Goal: Task Accomplishment & Management: Complete application form

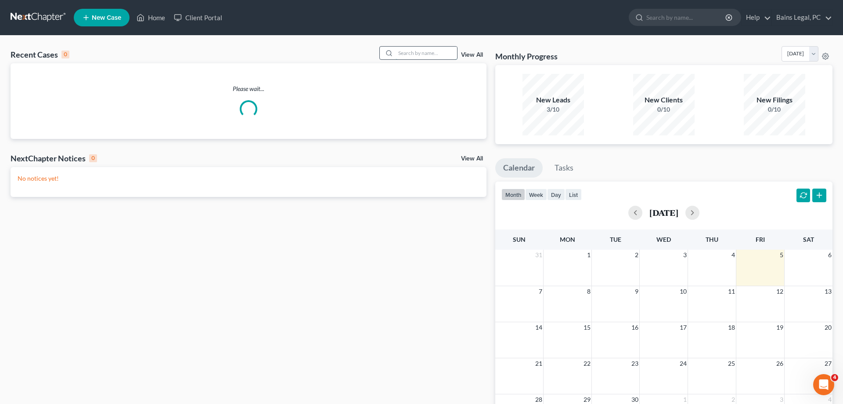
click at [403, 51] on input "search" at bounding box center [426, 53] width 61 height 13
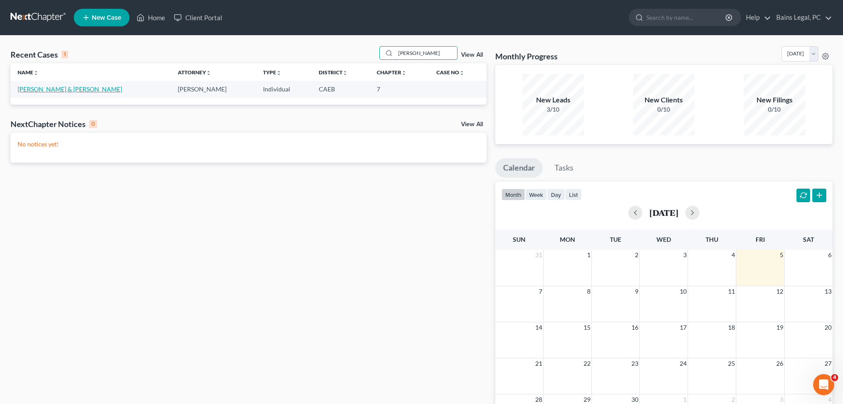
type input "[PERSON_NAME]"
click at [46, 86] on link "[PERSON_NAME] & [PERSON_NAME]" at bounding box center [70, 88] width 105 height 7
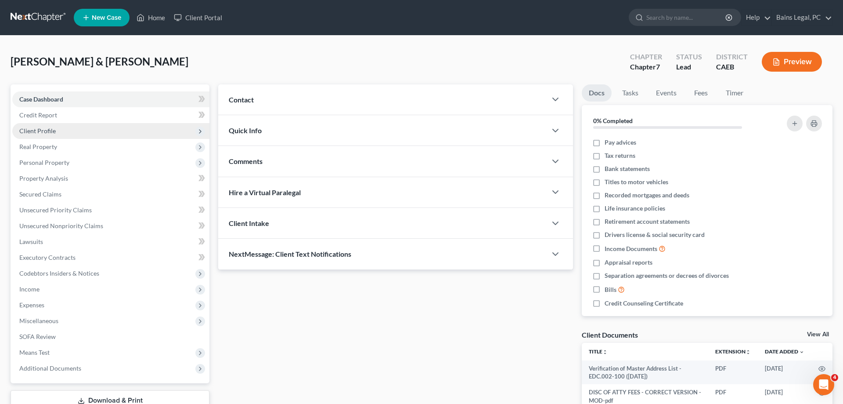
click at [59, 134] on span "Client Profile" at bounding box center [110, 131] width 197 height 16
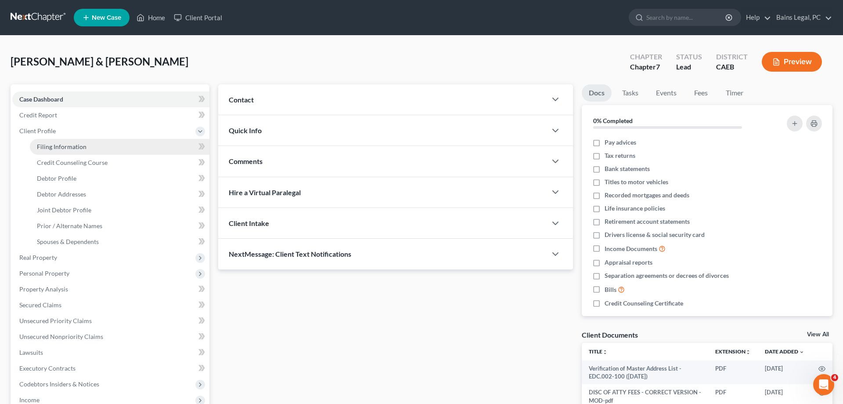
click at [64, 148] on span "Filing Information" at bounding box center [62, 146] width 50 height 7
select select "1"
select select "0"
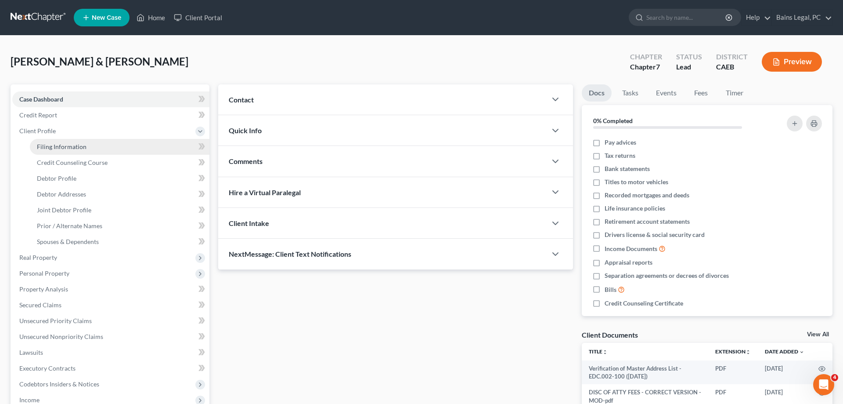
select select "4"
select select "0"
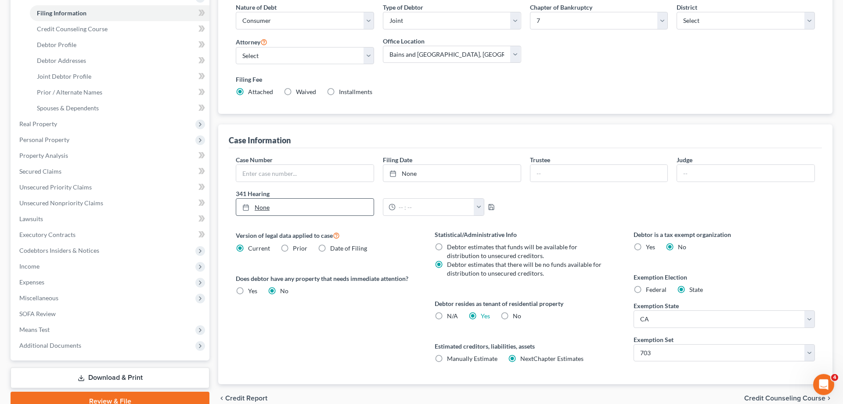
scroll to position [134, 0]
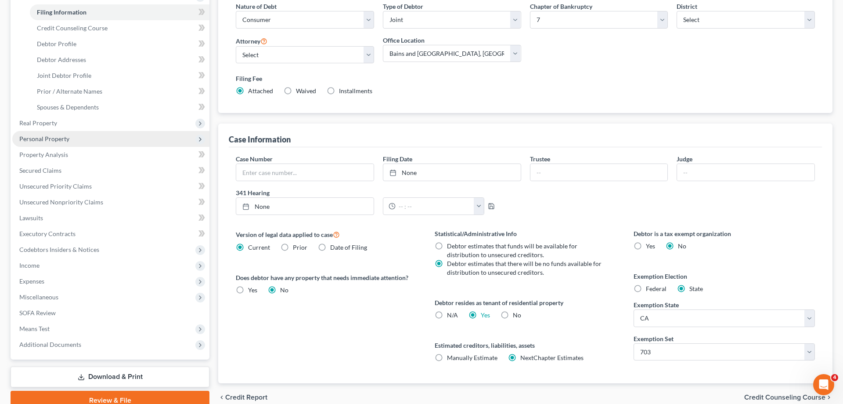
click at [60, 139] on span "Personal Property" at bounding box center [44, 138] width 50 height 7
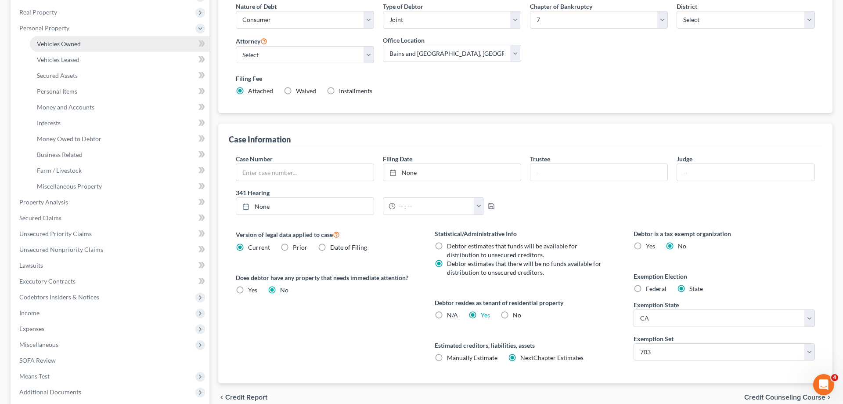
click at [74, 45] on span "Vehicles Owned" at bounding box center [59, 43] width 44 height 7
